Goal: Information Seeking & Learning: Obtain resource

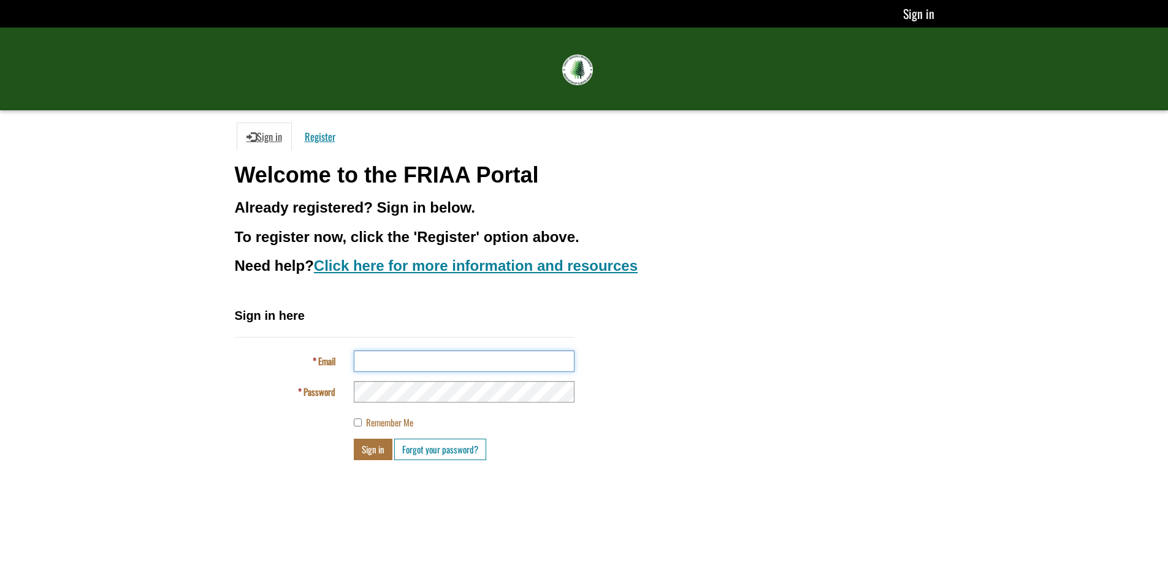
click at [466, 360] on input "Email" at bounding box center [464, 361] width 221 height 21
type input "**********"
click at [354, 439] on button "Sign in" at bounding box center [373, 449] width 39 height 21
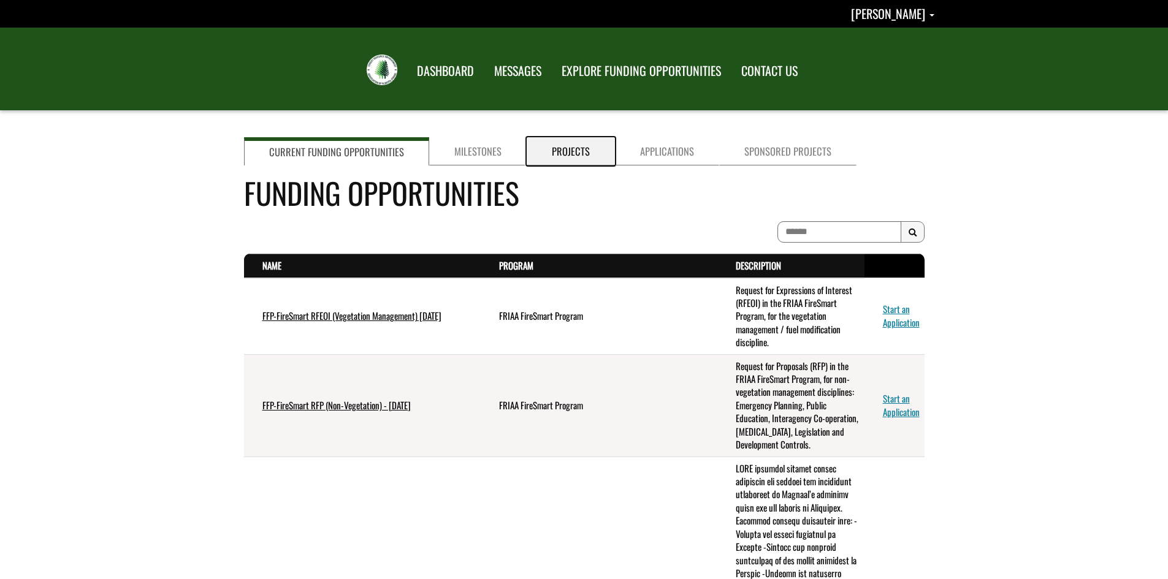
click at [572, 151] on link "Projects" at bounding box center [571, 151] width 88 height 28
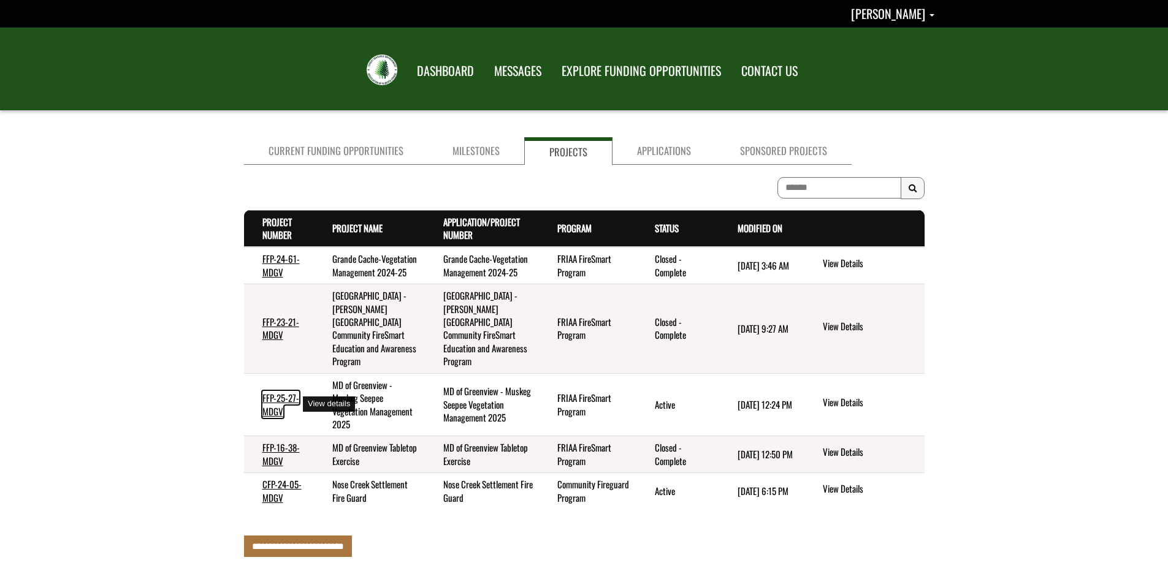
click at [276, 403] on link "FFP-25-27-MDGV" at bounding box center [280, 404] width 37 height 26
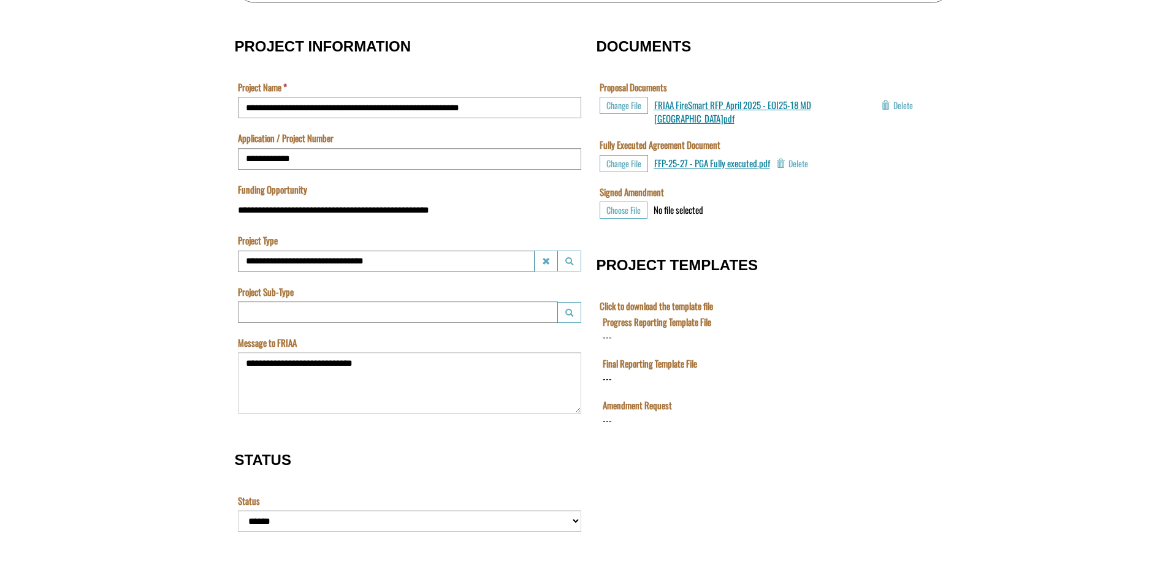
scroll to position [392, 0]
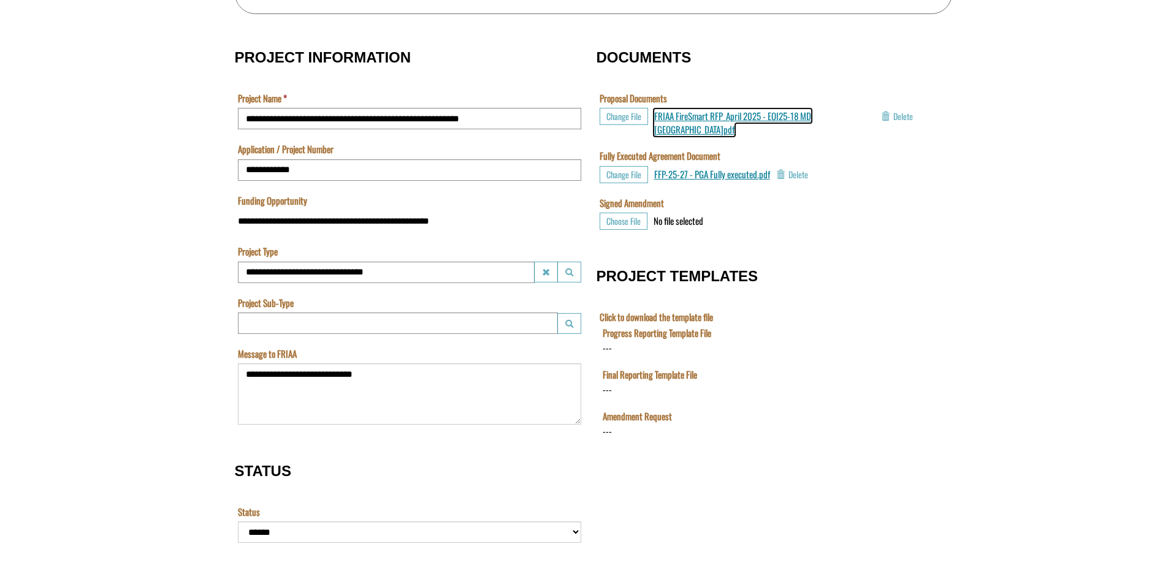
click at [775, 118] on span "FRIAA FireSmart RFP_April 2025 - EOI25-18 MD [GEOGRAPHIC_DATA]pdf" at bounding box center [732, 122] width 157 height 26
